Goal: Task Accomplishment & Management: Use online tool/utility

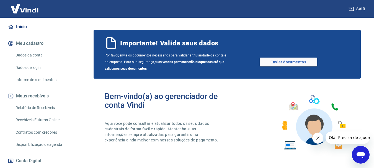
scroll to position [55, 0]
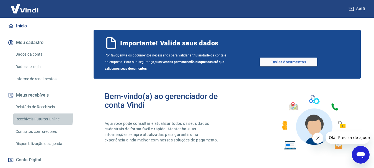
click at [35, 118] on link "Recebíveis Futuros Online" at bounding box center [44, 119] width 63 height 11
